Goal: Check status: Check status

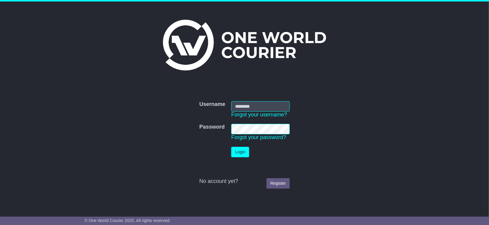
type input "**********"
click at [238, 148] on button "Login" at bounding box center [240, 152] width 18 height 10
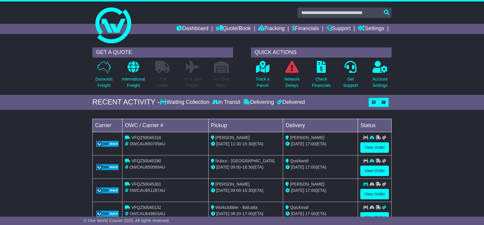
click at [439, 152] on div "Loading... No bookings found Carrier OWC / Carrier # Pickup Delivery Status VFQ…" at bounding box center [242, 174] width 484 height 122
click at [180, 27] on link "Dashboard" at bounding box center [193, 29] width 32 height 10
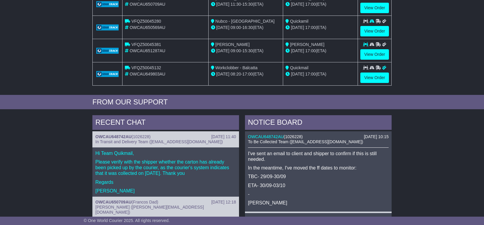
scroll to position [152, 0]
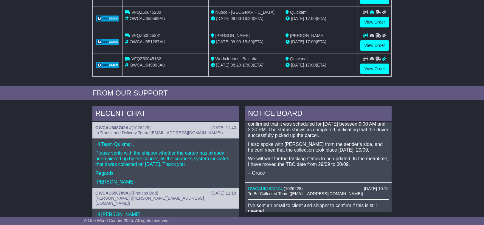
scroll to position [26, 0]
click at [325, 165] on p "We will wait for the tracking status to be updated. In the meantime, I have mov…" at bounding box center [318, 161] width 141 height 11
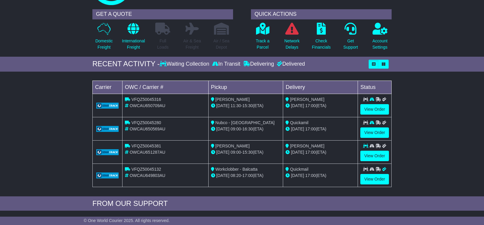
scroll to position [41, 0]
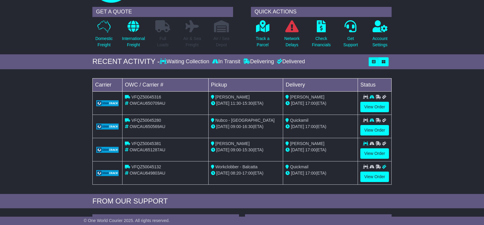
click at [193, 63] on div "Waiting Collection" at bounding box center [185, 61] width 51 height 7
click at [240, 62] on div "In Transit" at bounding box center [226, 61] width 31 height 7
click at [265, 36] on p "Track a Parcel" at bounding box center [263, 42] width 14 height 13
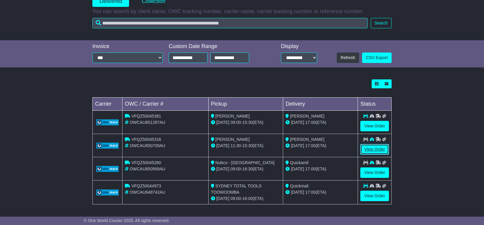
click at [371, 148] on link "View Order" at bounding box center [375, 149] width 29 height 10
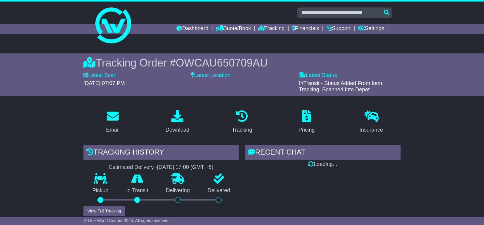
click at [379, 109] on link "Insurance" at bounding box center [371, 122] width 31 height 28
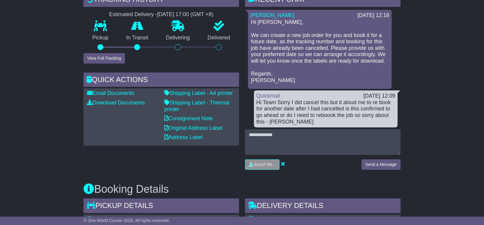
scroll to position [146, 0]
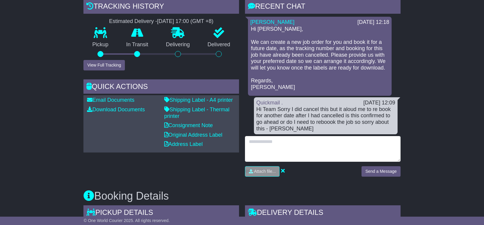
click at [321, 141] on textarea at bounding box center [323, 149] width 156 height 26
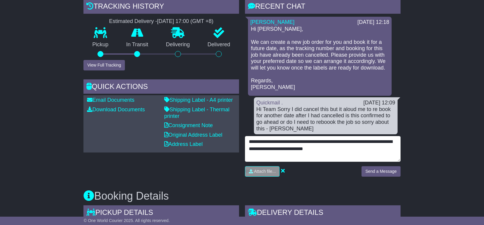
type textarea "**********"
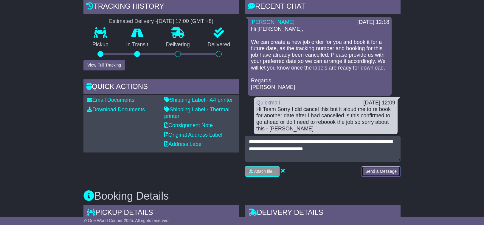
click at [381, 168] on button "Send a Message" at bounding box center [381, 171] width 39 height 10
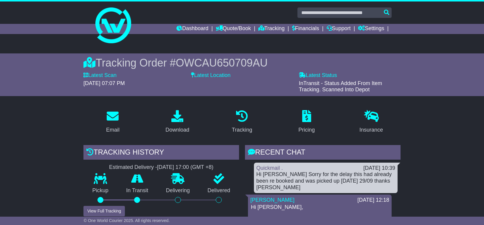
scroll to position [0, 0]
click at [177, 19] on link at bounding box center [241, 25] width 305 height 48
click at [188, 33] on link "Dashboard" at bounding box center [193, 29] width 32 height 10
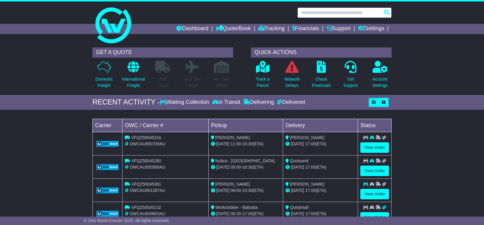
click at [321, 14] on input "text" at bounding box center [345, 12] width 94 height 10
paste input "**********"
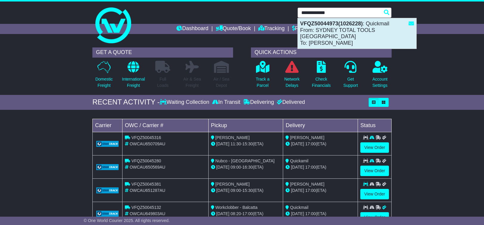
click at [334, 34] on div "VFQZ50044973(1026228) : Quickmail From: SYDNEY TOTAL TOOLS TOOWOOMBA To: [PERSO…" at bounding box center [357, 33] width 119 height 30
type input "**********"
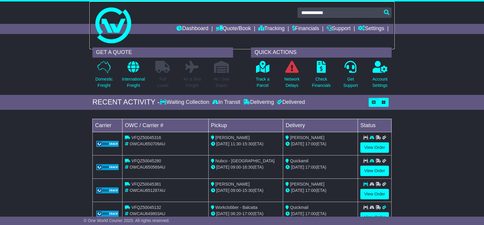
click at [334, 34] on link at bounding box center [241, 25] width 305 height 48
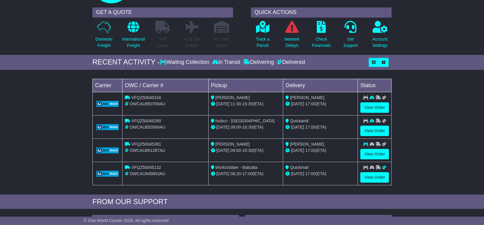
scroll to position [41, 0]
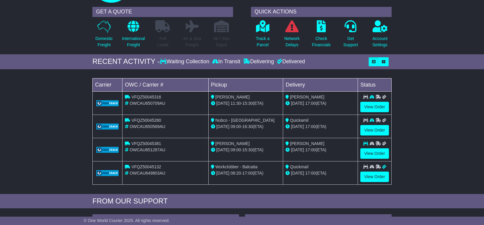
click at [239, 62] on div "In Transit" at bounding box center [226, 61] width 31 height 7
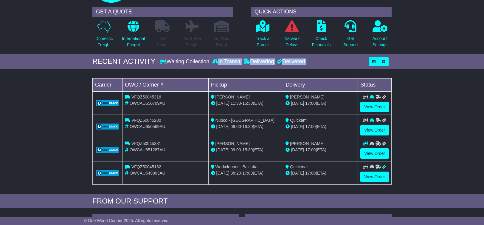
drag, startPoint x: 239, startPoint y: 62, endPoint x: 339, endPoint y: 62, distance: 99.9
click at [339, 62] on div "Waiting Collection In Transit Delivering Delivered" at bounding box center [263, 61] width 206 height 7
click at [388, 61] on button "button" at bounding box center [384, 61] width 10 height 9
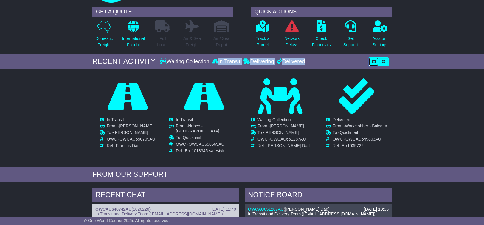
click at [373, 63] on icon "button" at bounding box center [374, 62] width 4 height 4
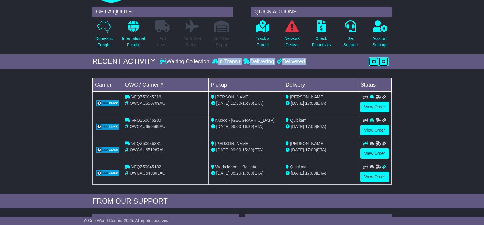
click at [383, 62] on icon "button" at bounding box center [384, 62] width 4 height 4
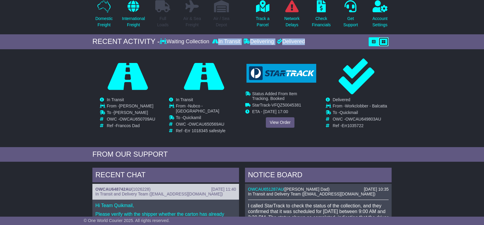
scroll to position [61, 0]
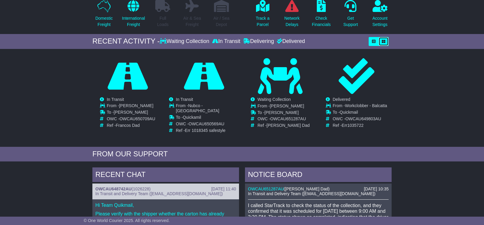
click at [311, 131] on div "View Order Michelle Hein Cancelled Waiting Collection In Transit InTransit 02 O…" at bounding box center [241, 101] width 305 height 86
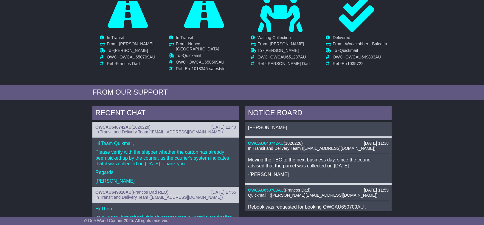
scroll to position [153, 0]
drag, startPoint x: 311, startPoint y: 131, endPoint x: 326, endPoint y: 160, distance: 33.1
click at [326, 160] on p "Moving the TBC to the next business day, since the courier advised that the par…" at bounding box center [318, 162] width 141 height 11
click at [331, 158] on p "Moving the TBC to the next business day, since the courier advised that the par…" at bounding box center [318, 162] width 141 height 11
click at [276, 141] on link "OWCAU648742AU" at bounding box center [266, 143] width 36 height 5
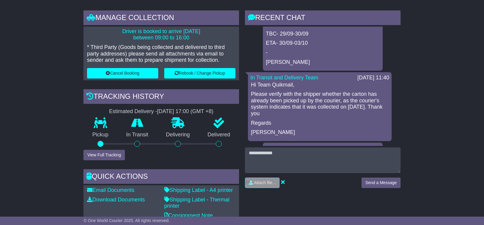
scroll to position [44, 0]
